Goal: Information Seeking & Learning: Understand process/instructions

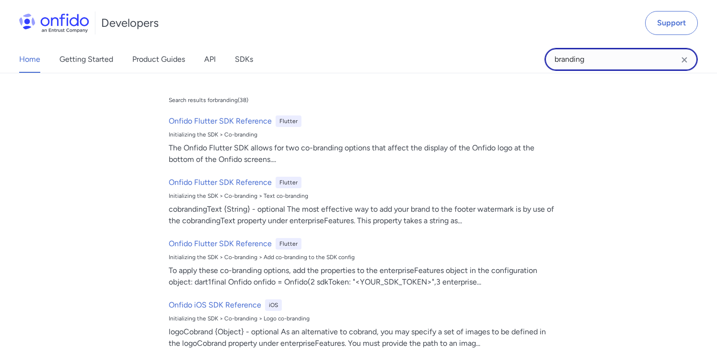
click at [645, 57] on input "branding" at bounding box center [620, 59] width 153 height 23
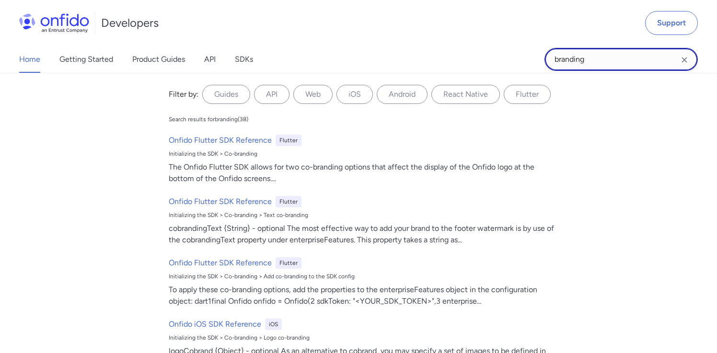
click at [645, 57] on input "branding" at bounding box center [620, 59] width 153 height 23
type input "redirect"
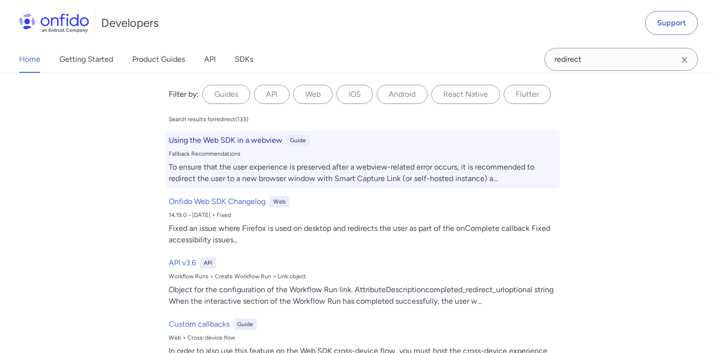
click at [252, 140] on h6 "Using the Web SDK in a webview" at bounding box center [226, 140] width 114 height 11
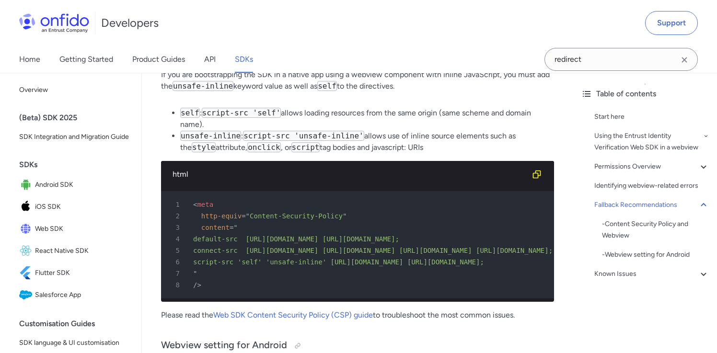
scroll to position [2009, 0]
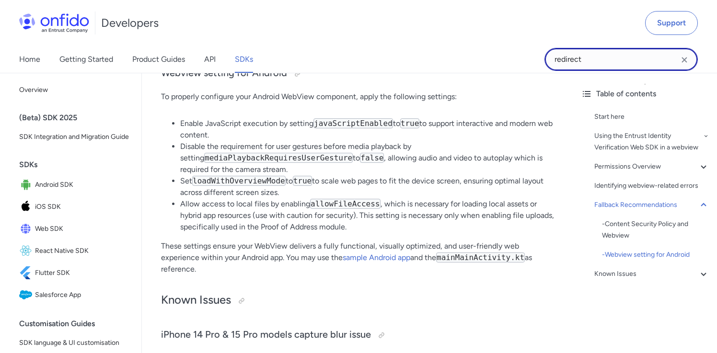
click at [602, 55] on input "redirect" at bounding box center [620, 59] width 153 height 23
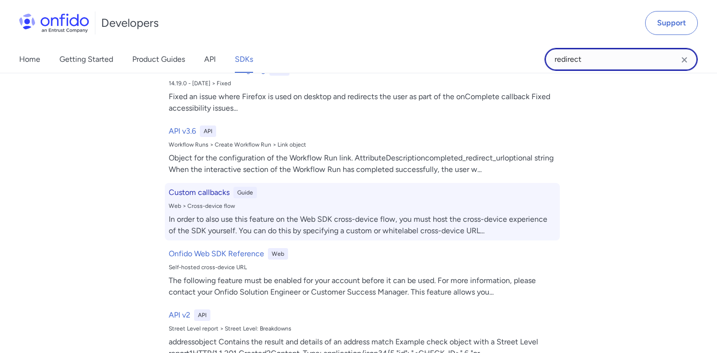
scroll to position [137, 0]
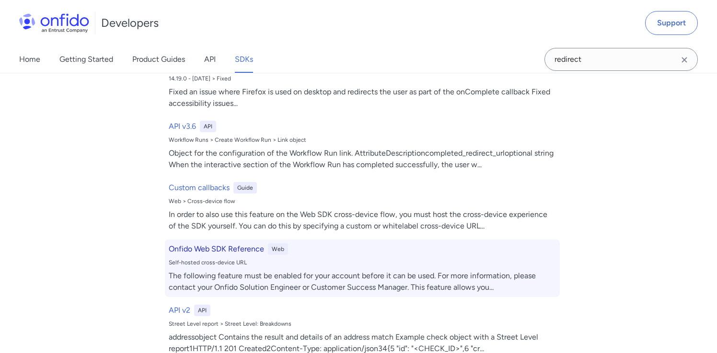
click at [228, 247] on h6 "Onfido Web SDK Reference" at bounding box center [216, 248] width 95 height 11
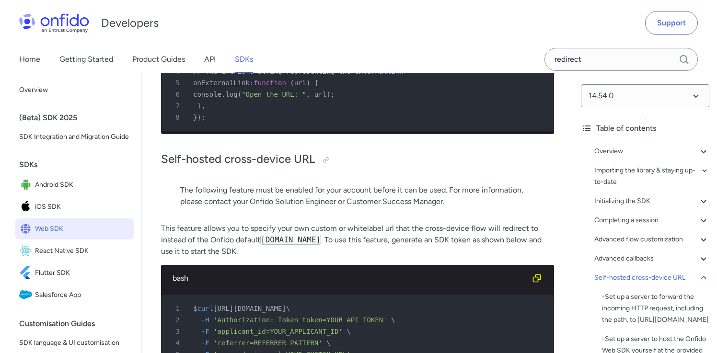
scroll to position [24996, 0]
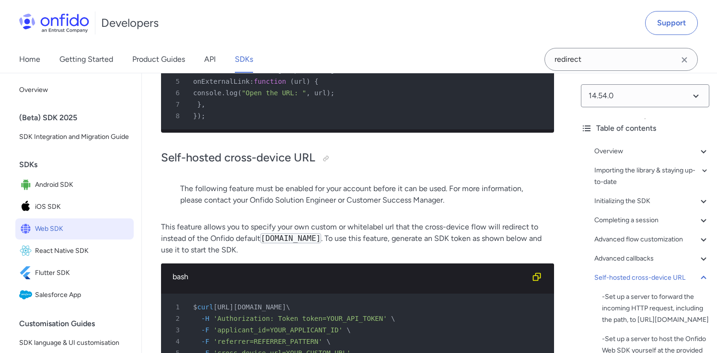
click at [279, 183] on p "The following feature must be enabled for your account before it can be used. F…" at bounding box center [357, 194] width 354 height 23
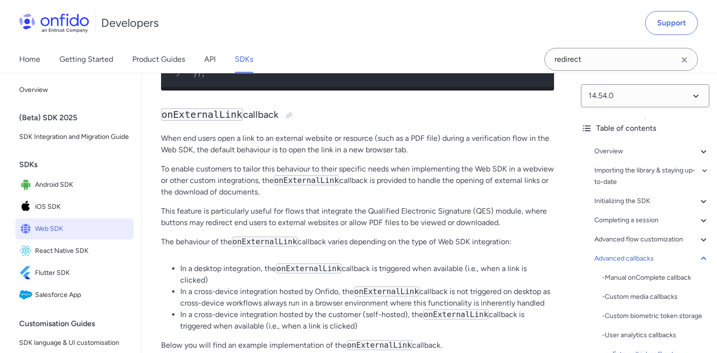
scroll to position [25000, 0]
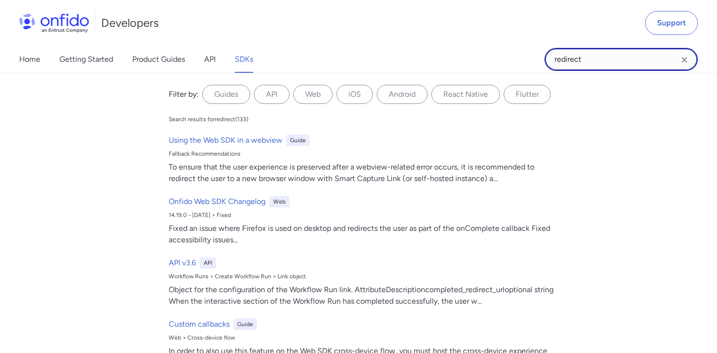
click at [597, 63] on input "redirect" at bounding box center [620, 59] width 153 height 23
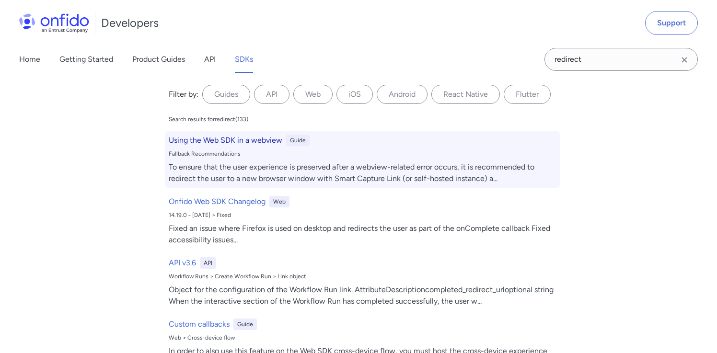
click at [254, 138] on h6 "Using the Web SDK in a webview" at bounding box center [226, 140] width 114 height 11
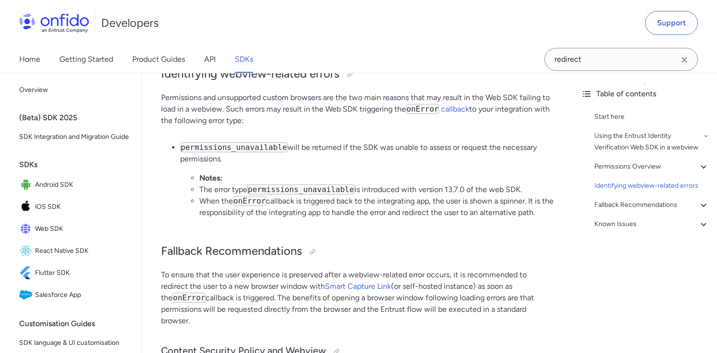
scroll to position [1425, 0]
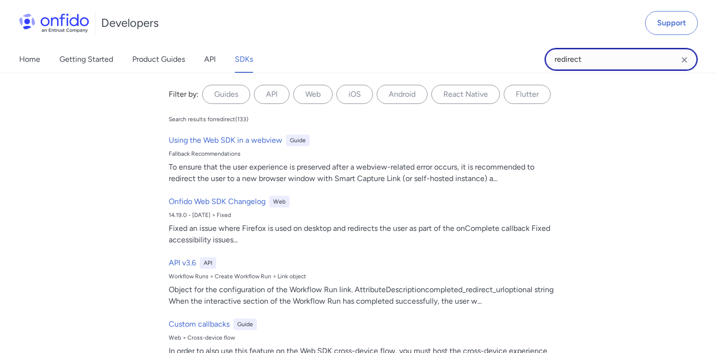
click at [579, 61] on input "redirect" at bounding box center [620, 59] width 153 height 23
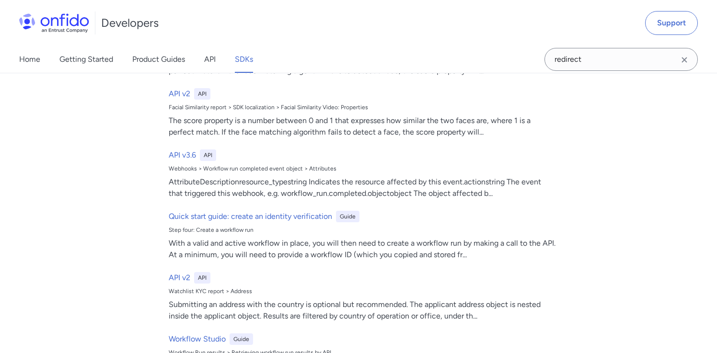
scroll to position [1161, 0]
